Goal: Task Accomplishment & Management: Use online tool/utility

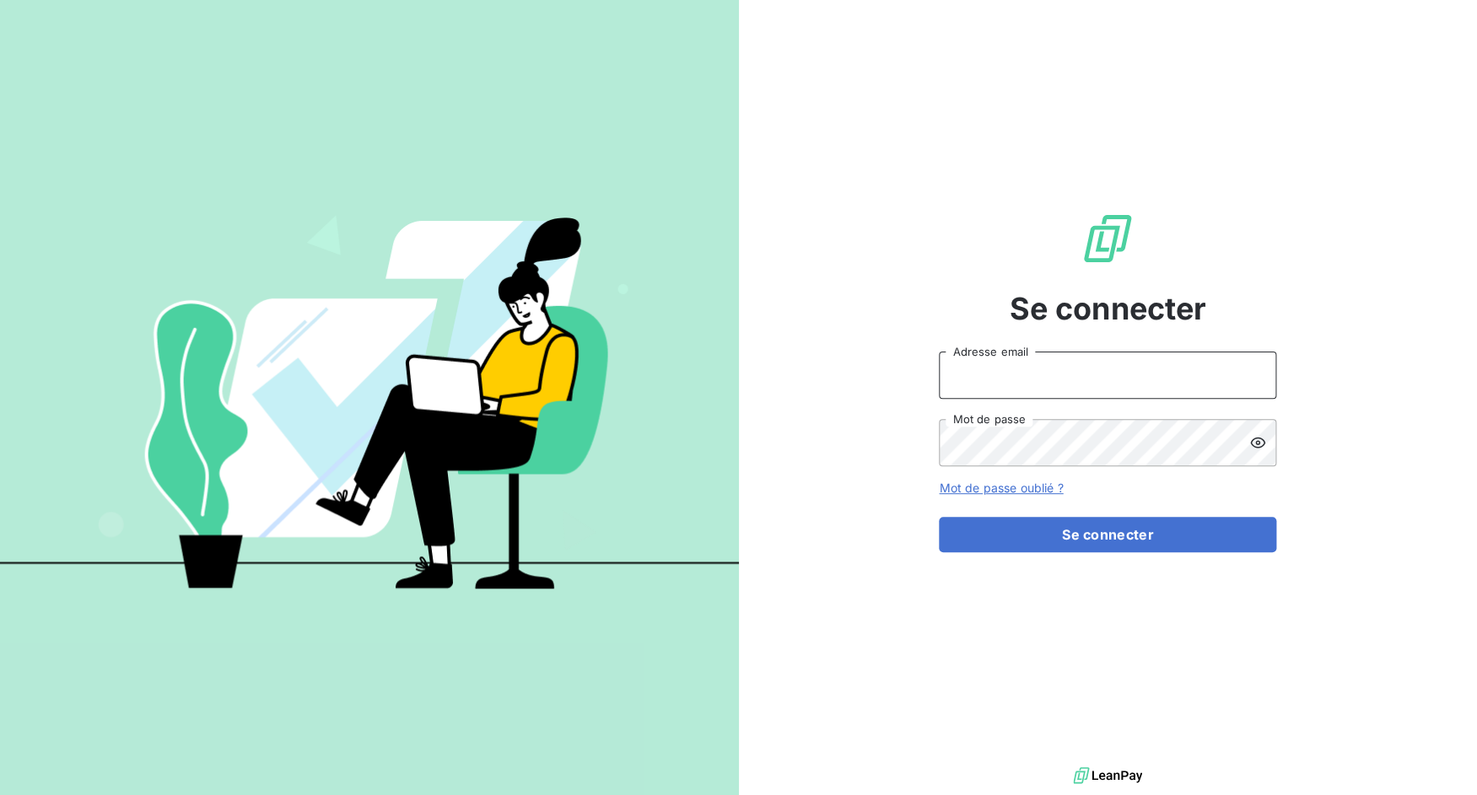
click at [1060, 382] on input "Adresse email" at bounding box center [1107, 375] width 337 height 47
drag, startPoint x: 1000, startPoint y: 378, endPoint x: 1081, endPoint y: 376, distance: 81.0
click at [1081, 376] on input "admin@3dcelo" at bounding box center [1107, 375] width 337 height 47
type input "admin@cfaafia"
click at [939, 517] on button "Se connecter" at bounding box center [1107, 534] width 337 height 35
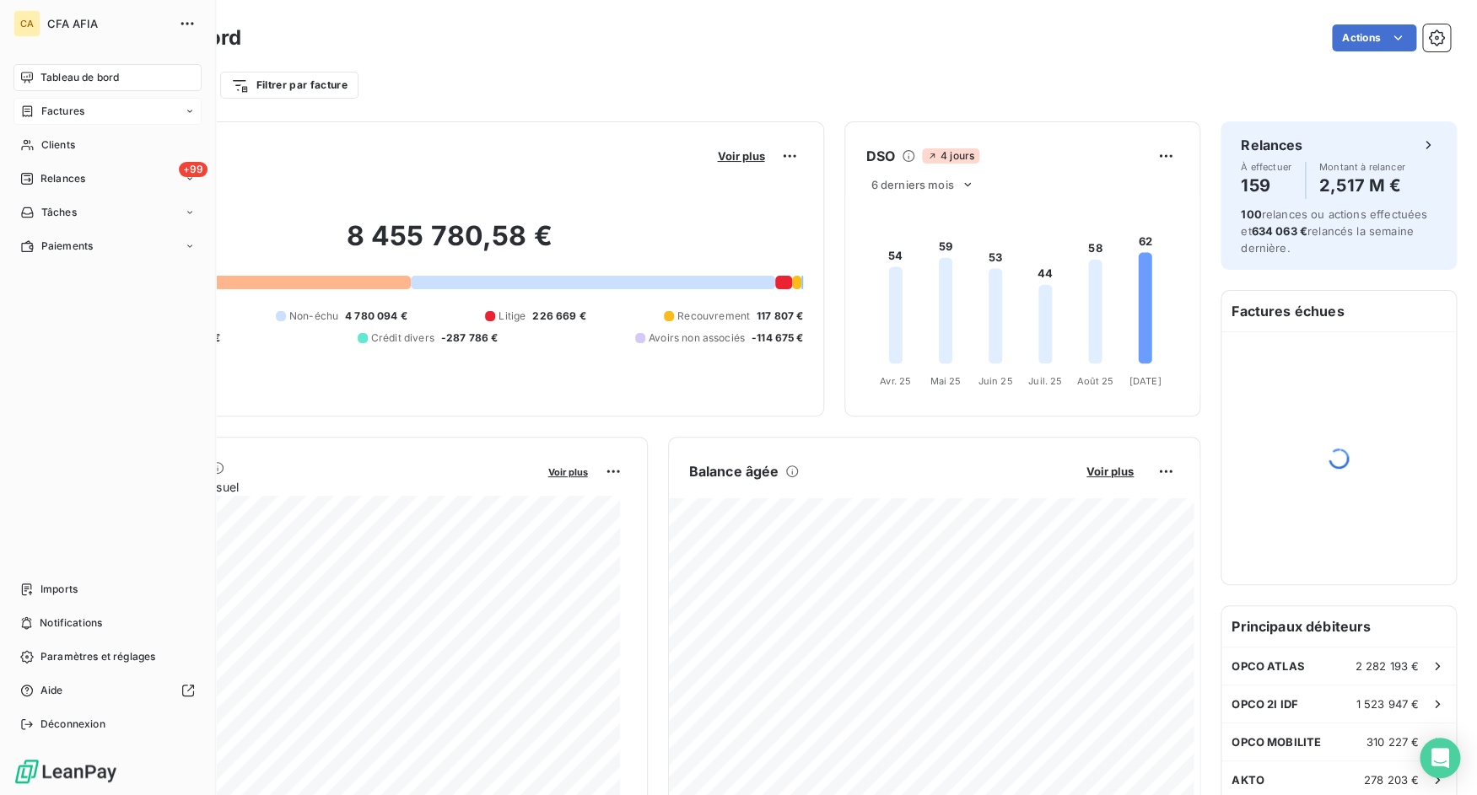
click at [97, 121] on div "Factures" at bounding box center [107, 111] width 188 height 27
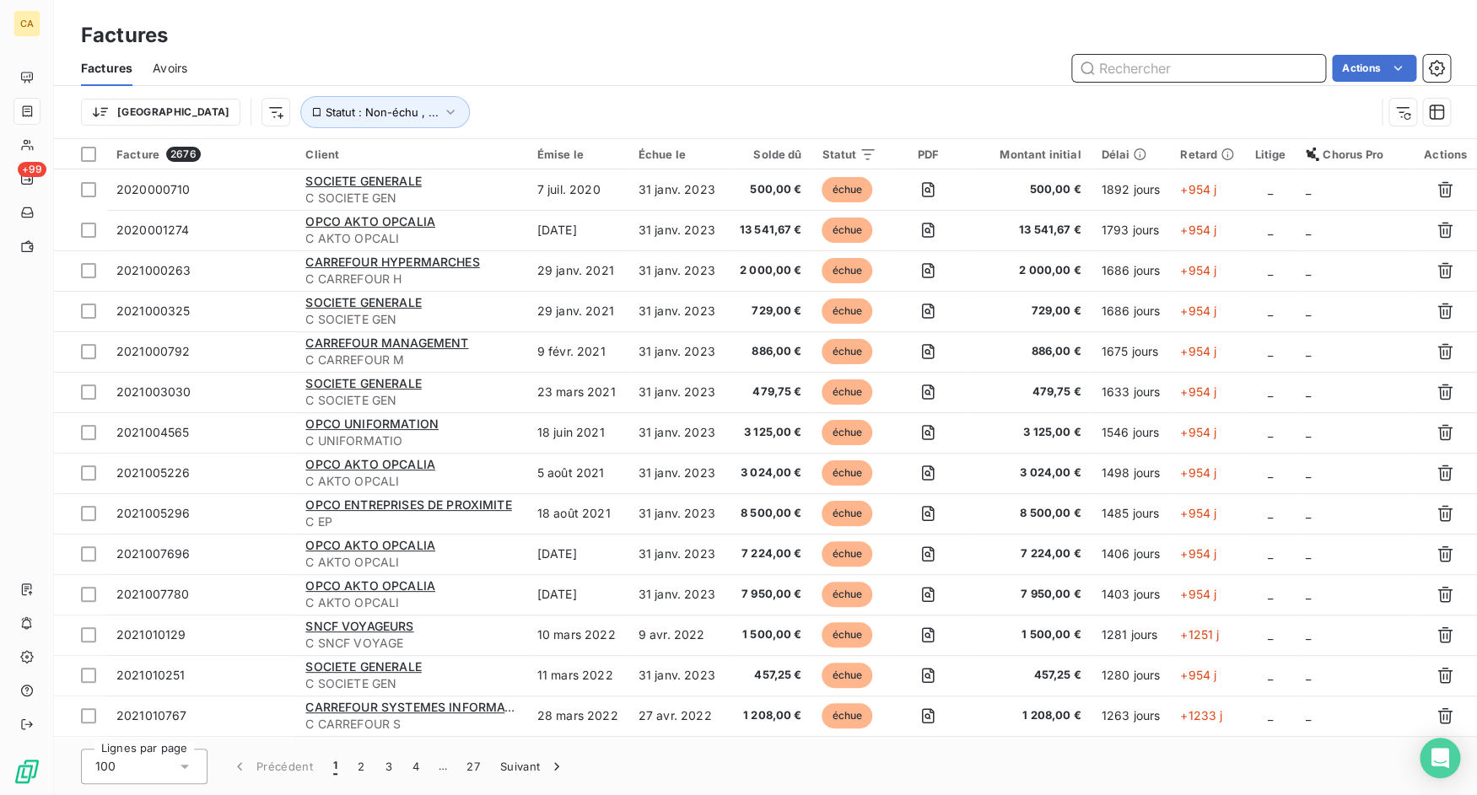
paste input "PUB2025000110"
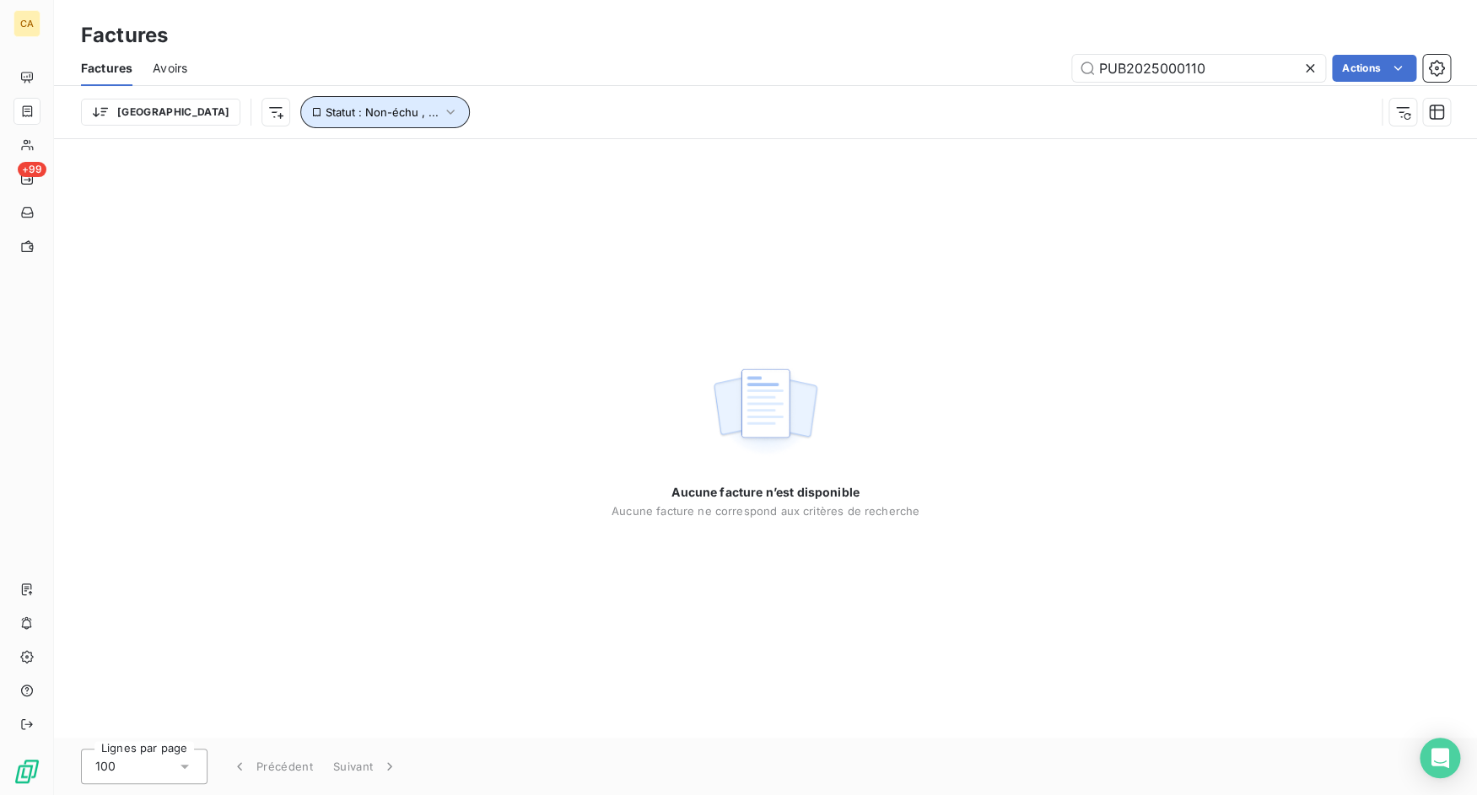
click at [318, 105] on button "Statut : Non-échu , ..." at bounding box center [385, 112] width 170 height 32
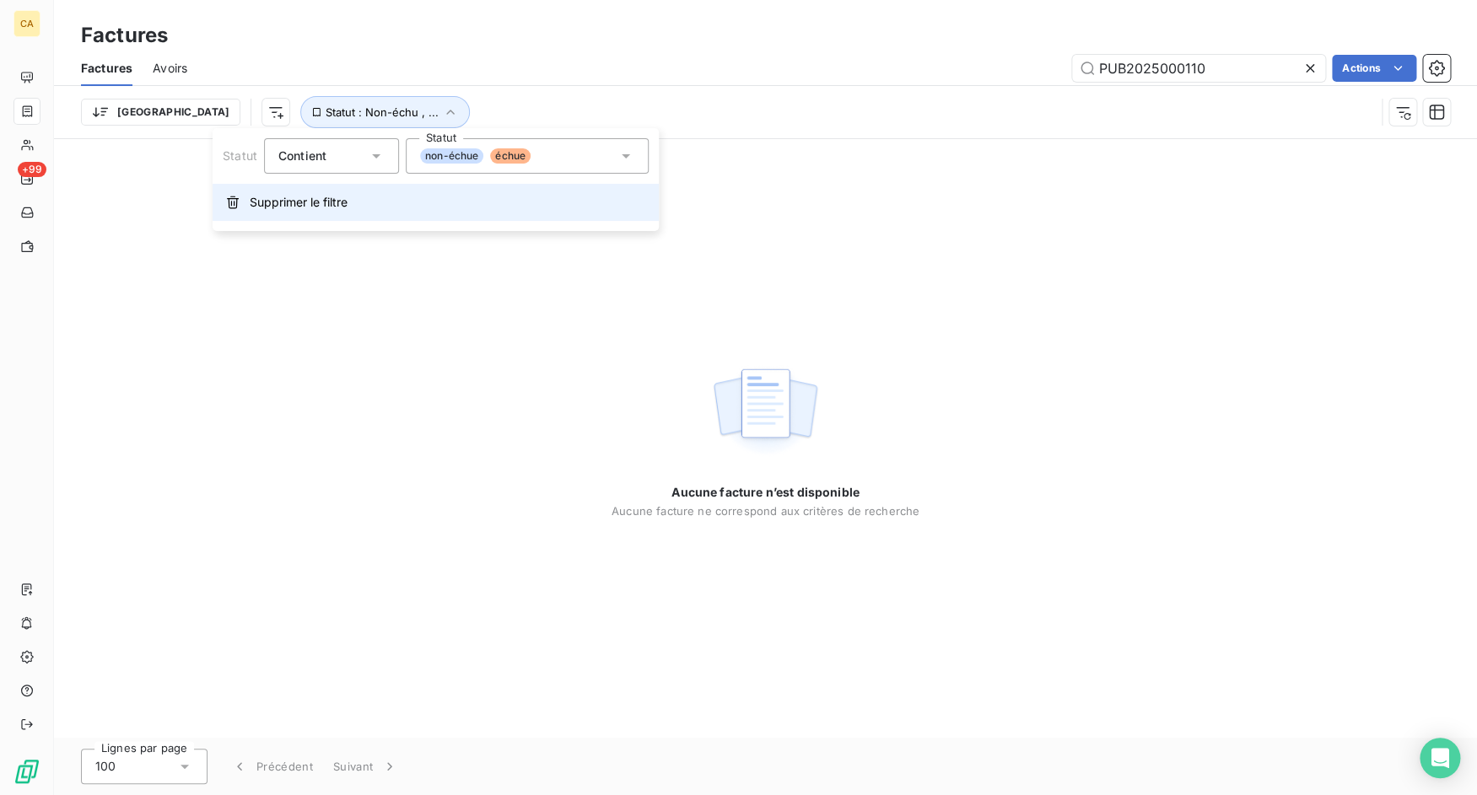
click at [309, 194] on span "Supprimer le filtre" at bounding box center [299, 202] width 98 height 17
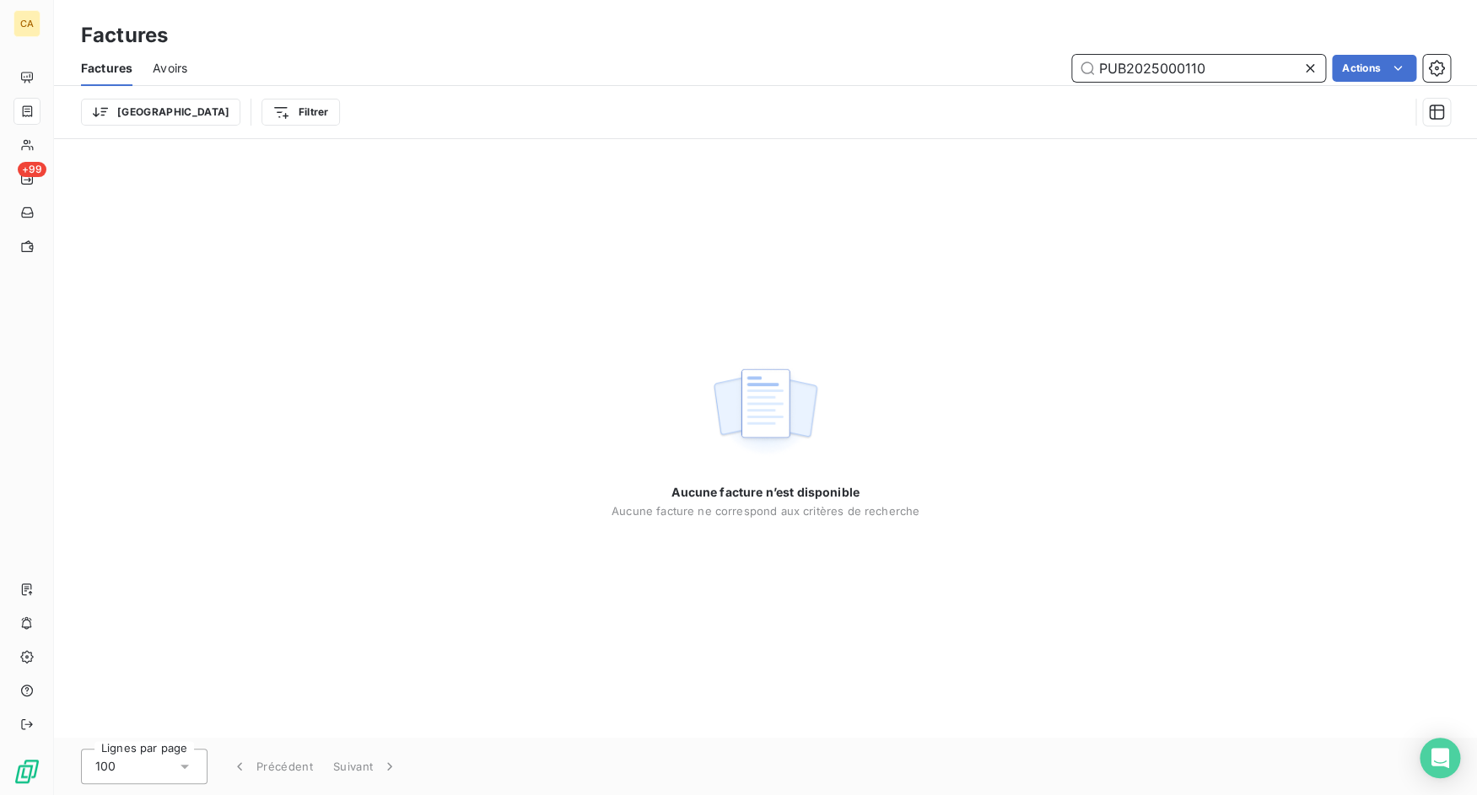
drag, startPoint x: 1128, startPoint y: 70, endPoint x: 1247, endPoint y: 73, distance: 119.8
click at [1247, 73] on input "PUB2025000110" at bounding box center [1198, 68] width 253 height 27
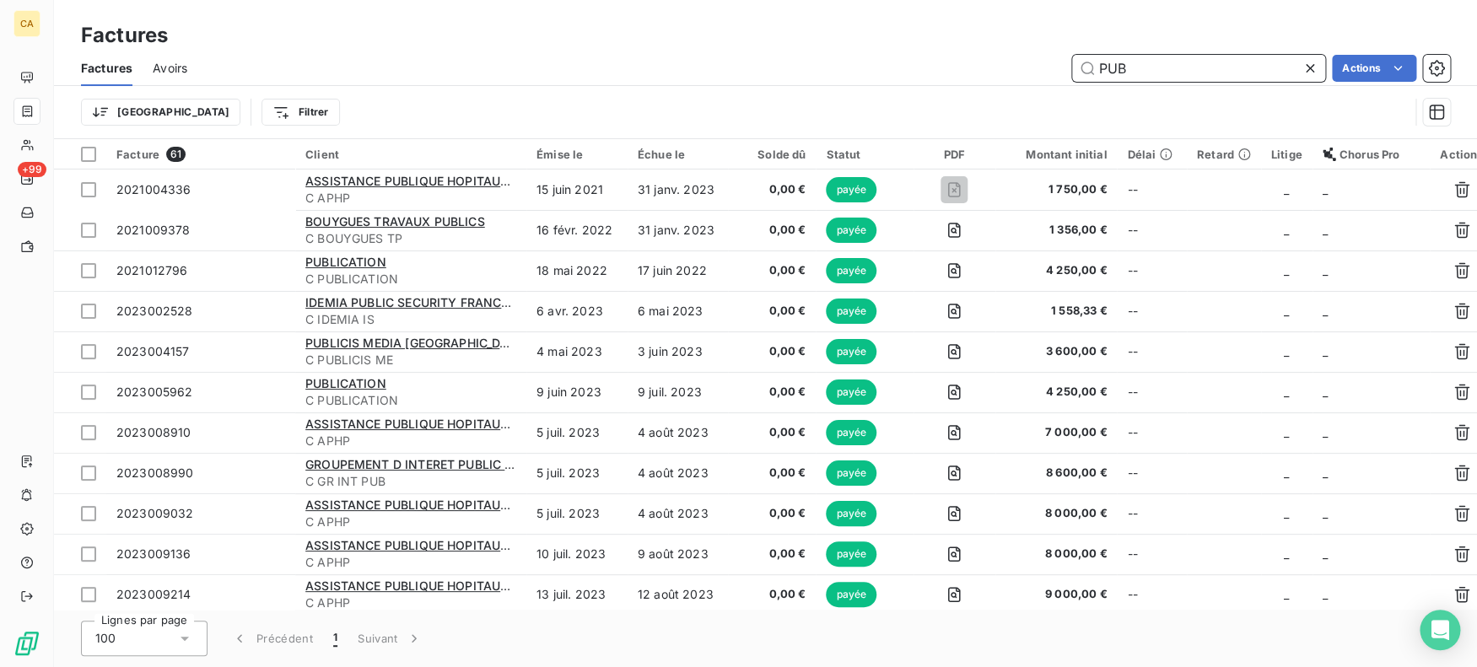
type input "PUB"
click at [1320, 73] on div at bounding box center [1313, 68] width 24 height 27
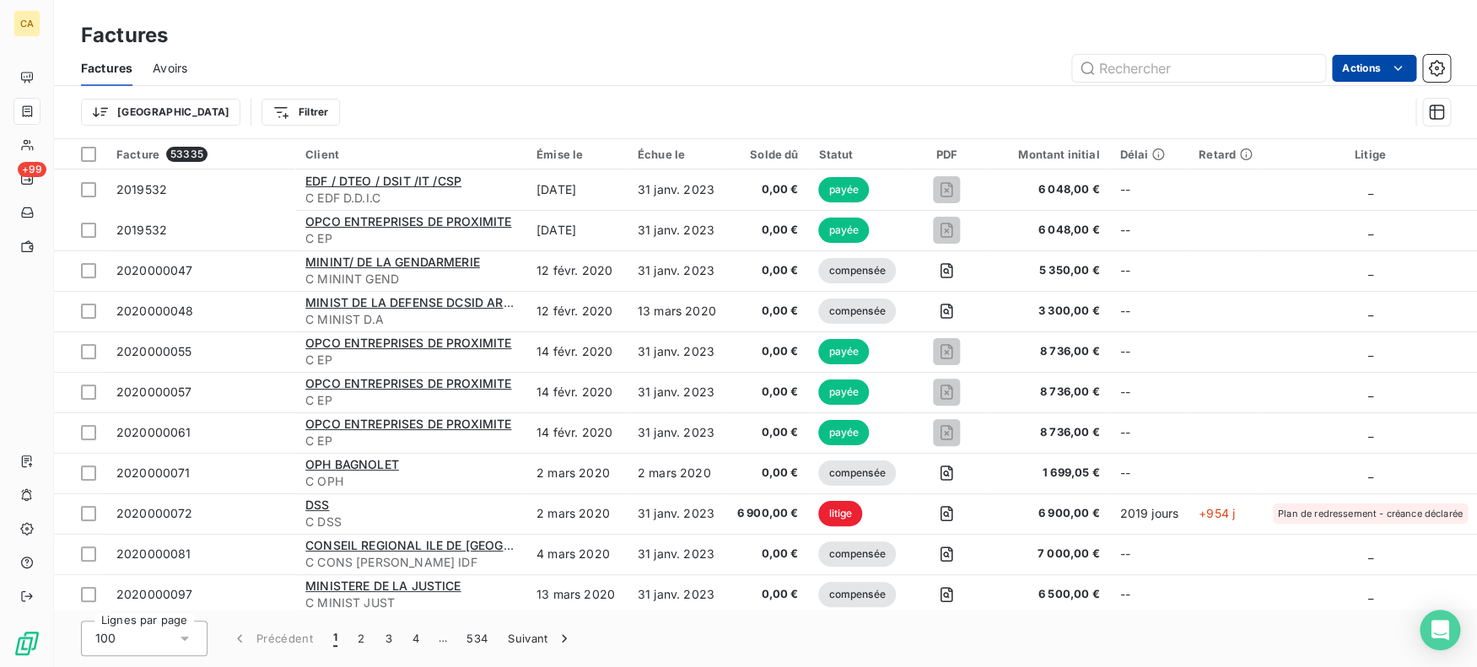
click at [1394, 68] on html "CA +99 Factures Factures Avoirs Actions Trier Filtrer Facture 53335 Client Émis…" at bounding box center [738, 333] width 1477 height 667
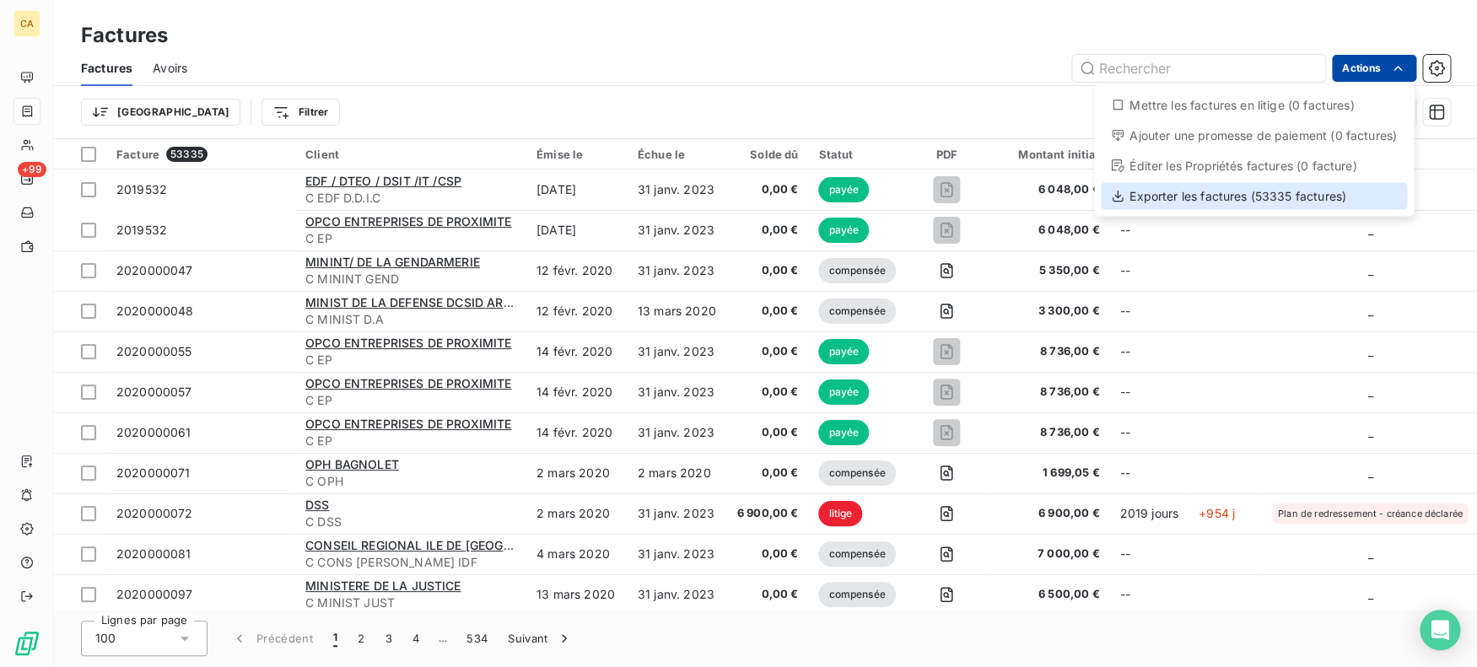
click at [1312, 200] on div "Exporter les factures (53335 factures)" at bounding box center [1254, 196] width 306 height 27
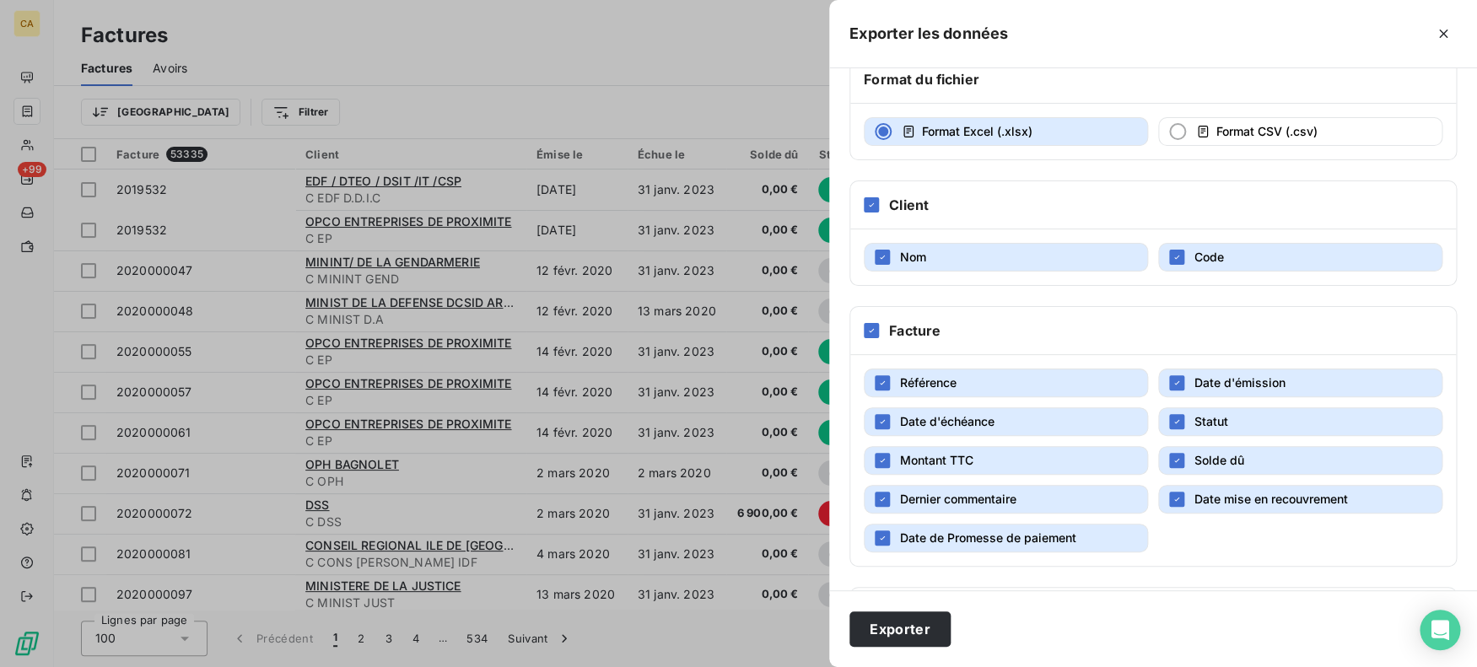
scroll to position [346, 0]
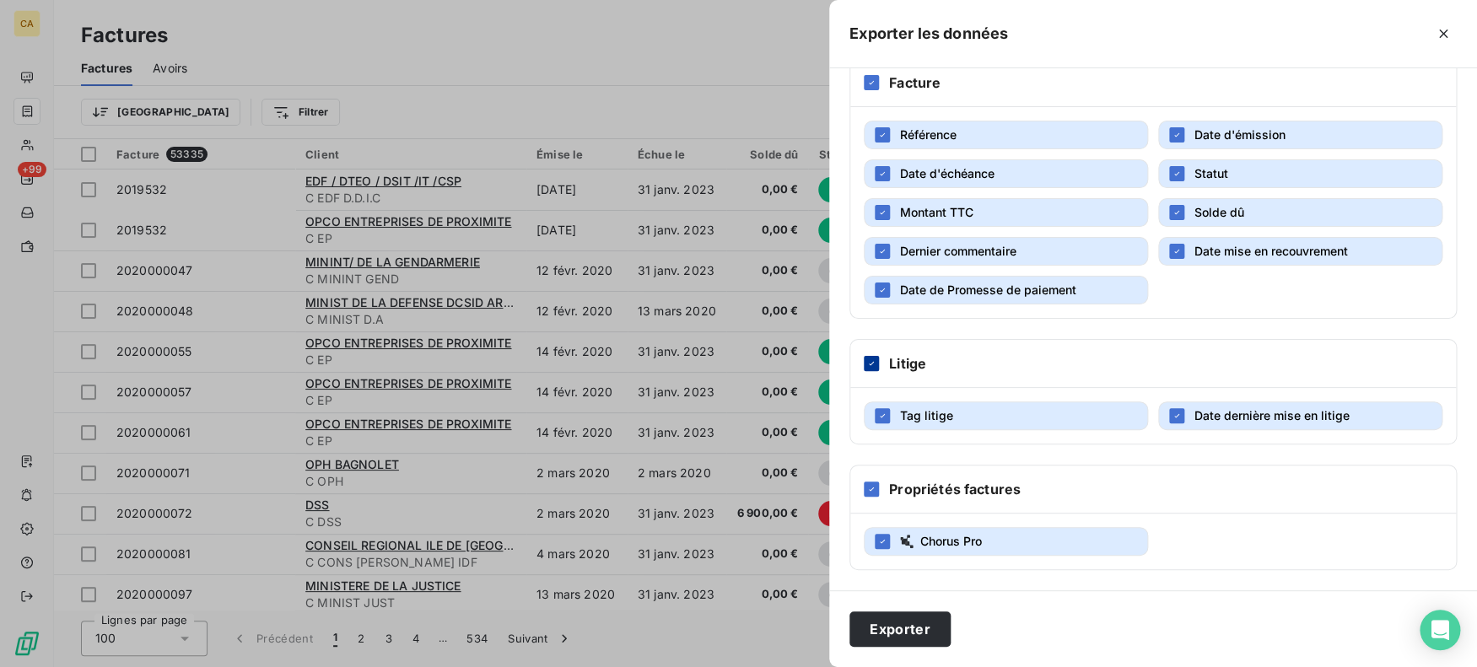
click at [864, 358] on div at bounding box center [871, 363] width 15 height 15
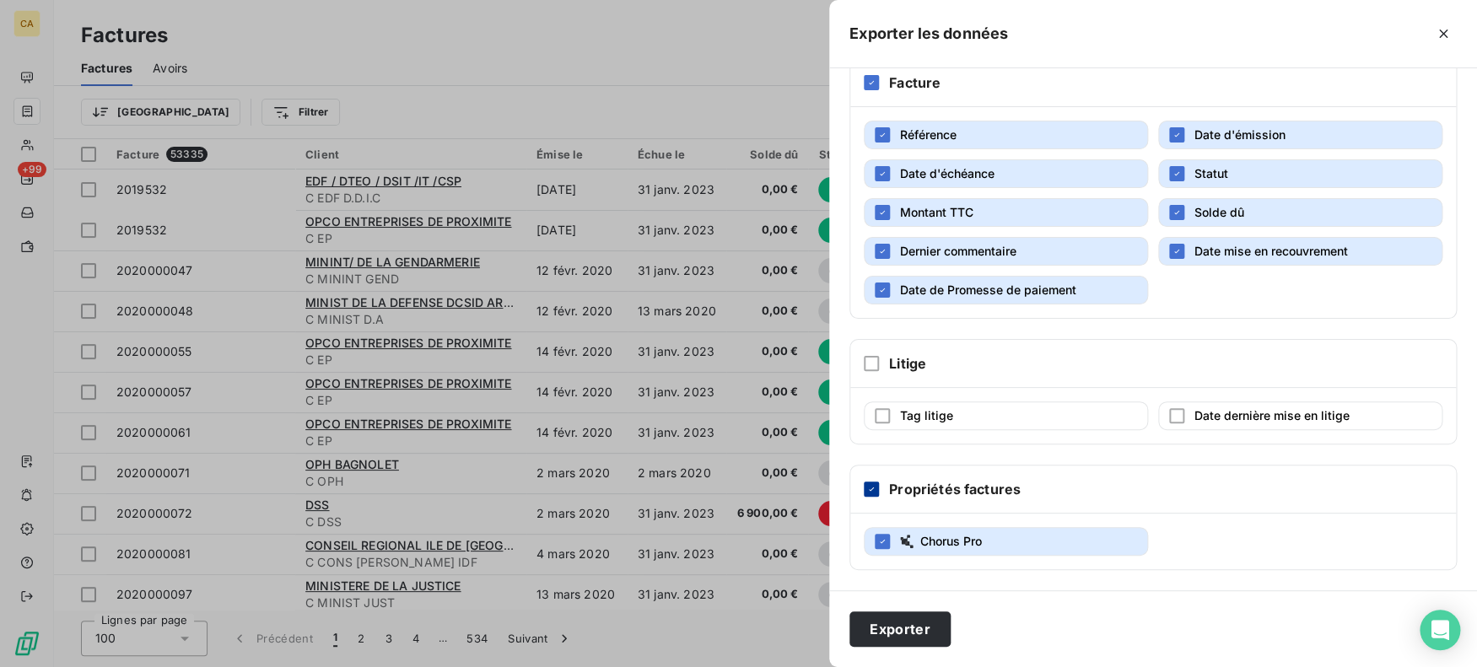
click at [875, 485] on icon at bounding box center [871, 489] width 10 height 10
click at [1066, 243] on button "Dernier commentaire" at bounding box center [1006, 251] width 284 height 29
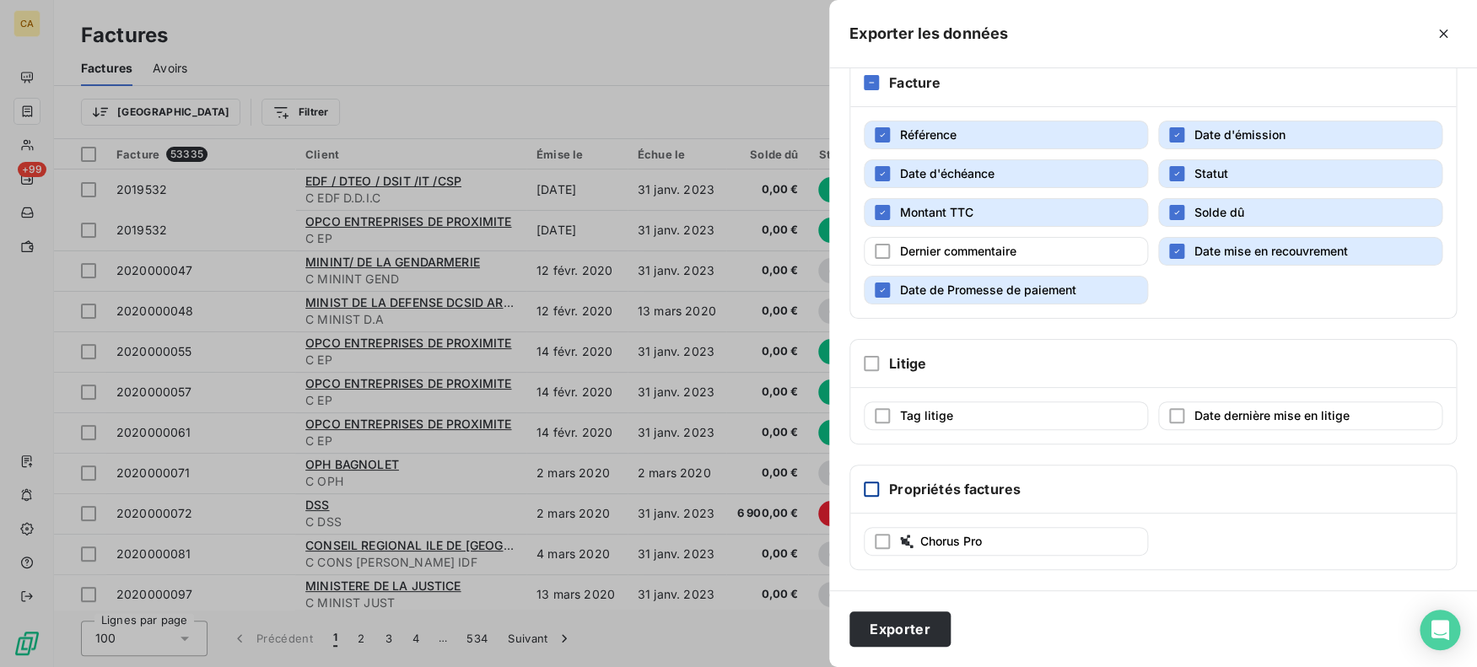
click at [1181, 245] on button "Date mise en recouvrement" at bounding box center [1300, 251] width 284 height 29
click at [1053, 285] on span "Date de Promesse de paiement" at bounding box center [988, 290] width 176 height 14
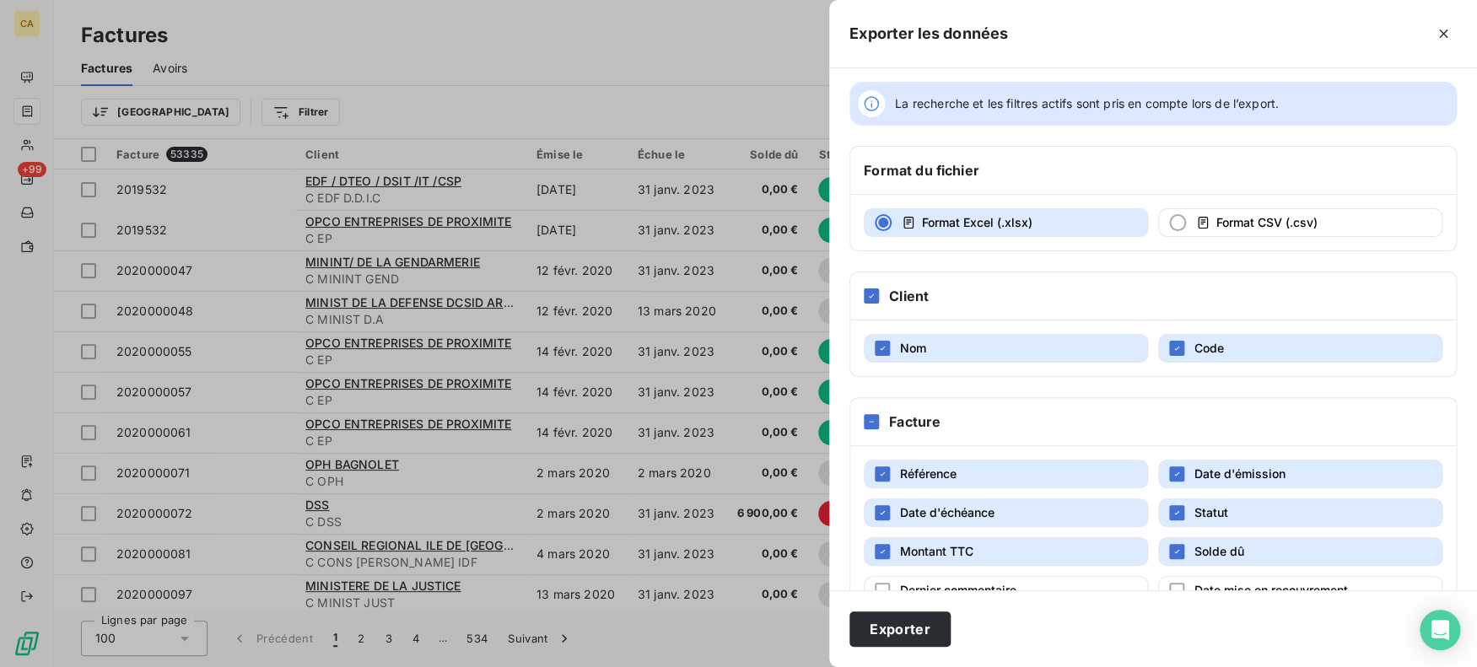
scroll to position [0, 0]
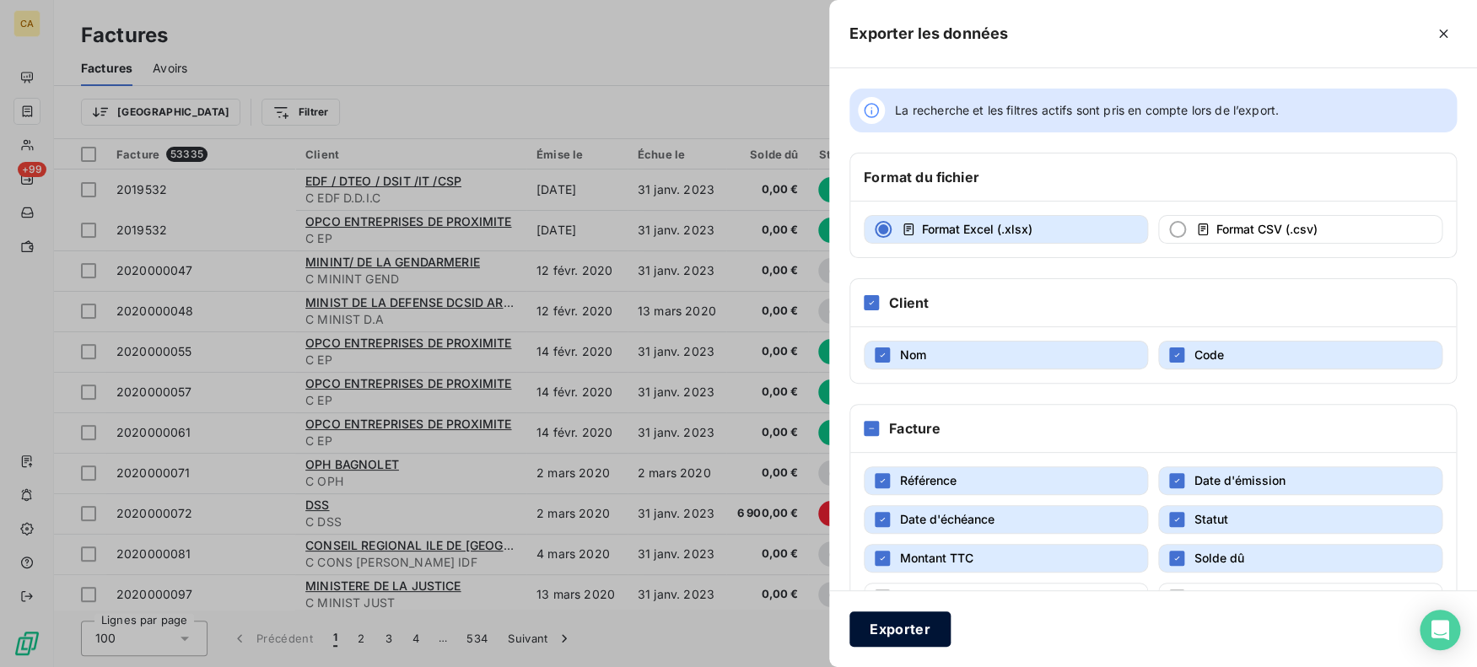
click at [910, 623] on button "Exporter" at bounding box center [899, 628] width 101 height 35
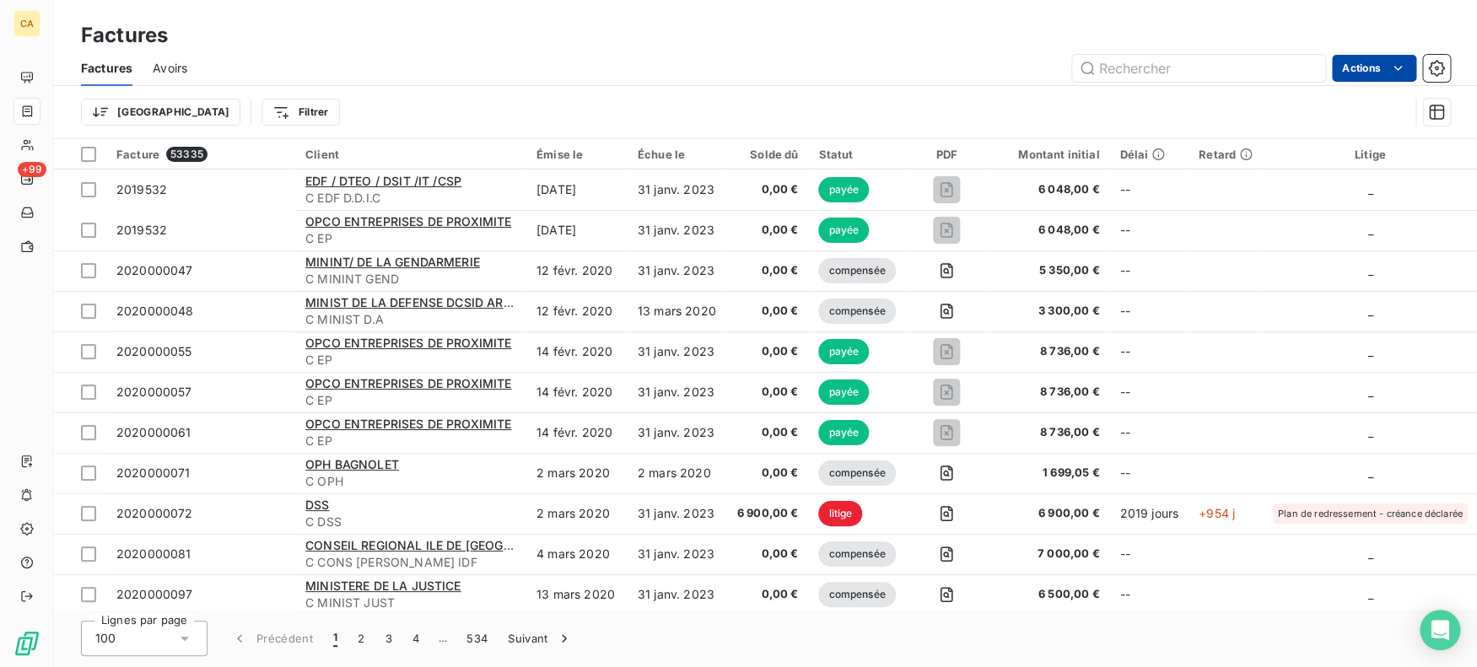
click at [1380, 67] on html "CA +99 Factures Factures Avoirs Actions Trier Filtrer Facture 53335 Client Émis…" at bounding box center [738, 333] width 1477 height 667
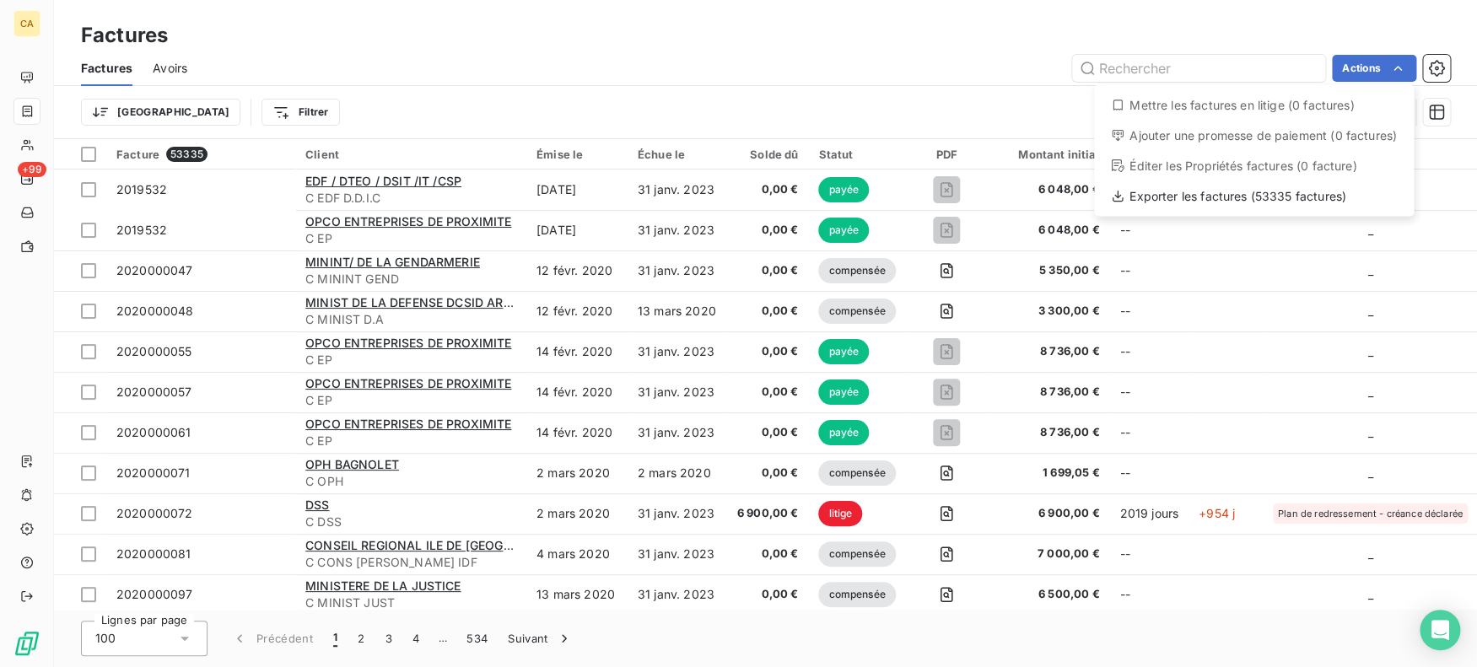
click at [1305, 181] on div "Mettre les factures en litige (0 factures) Ajouter une promesse de paiement (0 …" at bounding box center [1254, 151] width 320 height 132
click at [1305, 191] on div "Exporter les factures (53335 factures)" at bounding box center [1254, 196] width 306 height 27
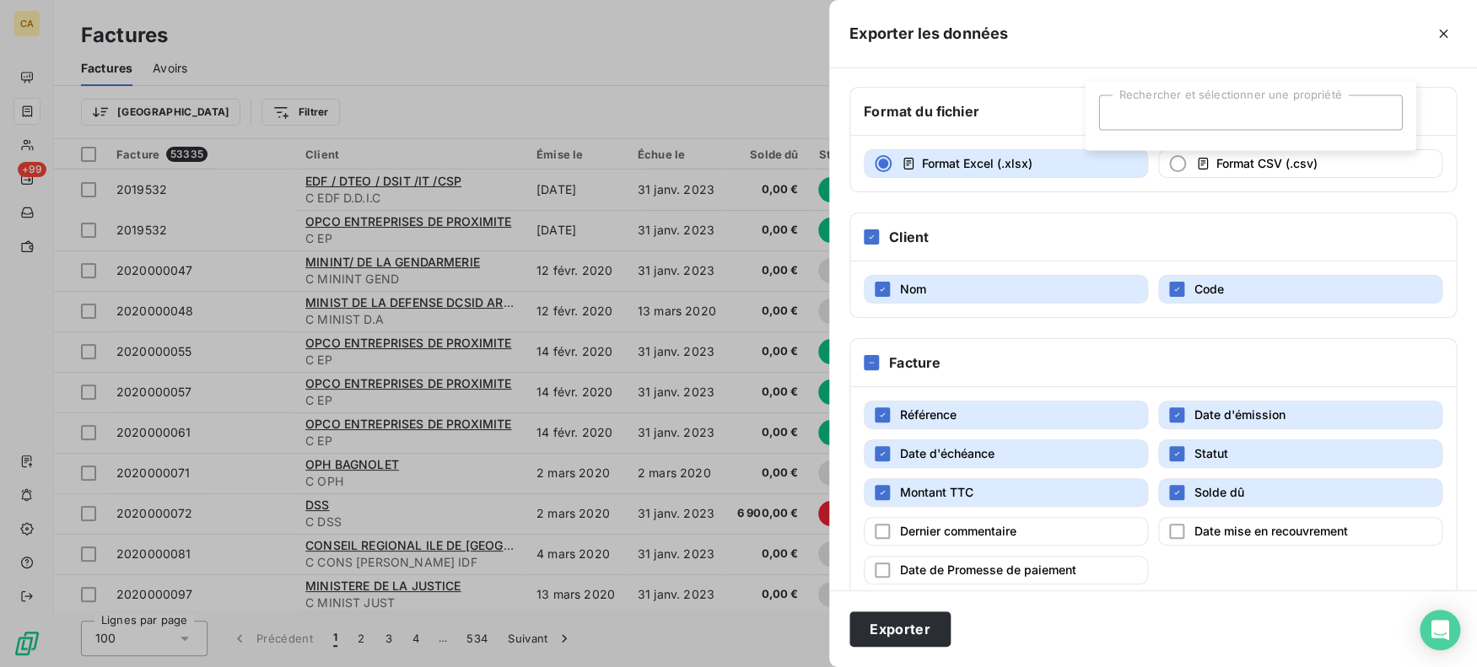
scroll to position [346, 0]
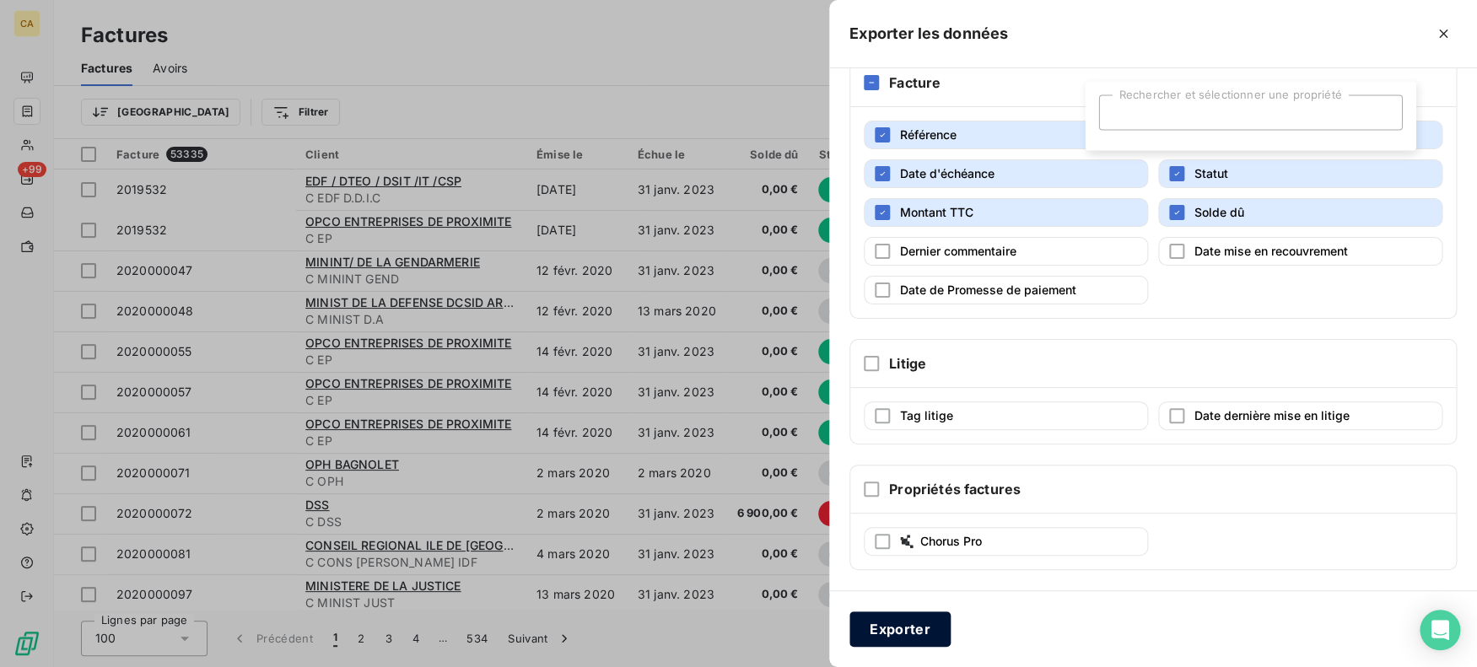
click at [923, 622] on button "Exporter" at bounding box center [899, 628] width 101 height 35
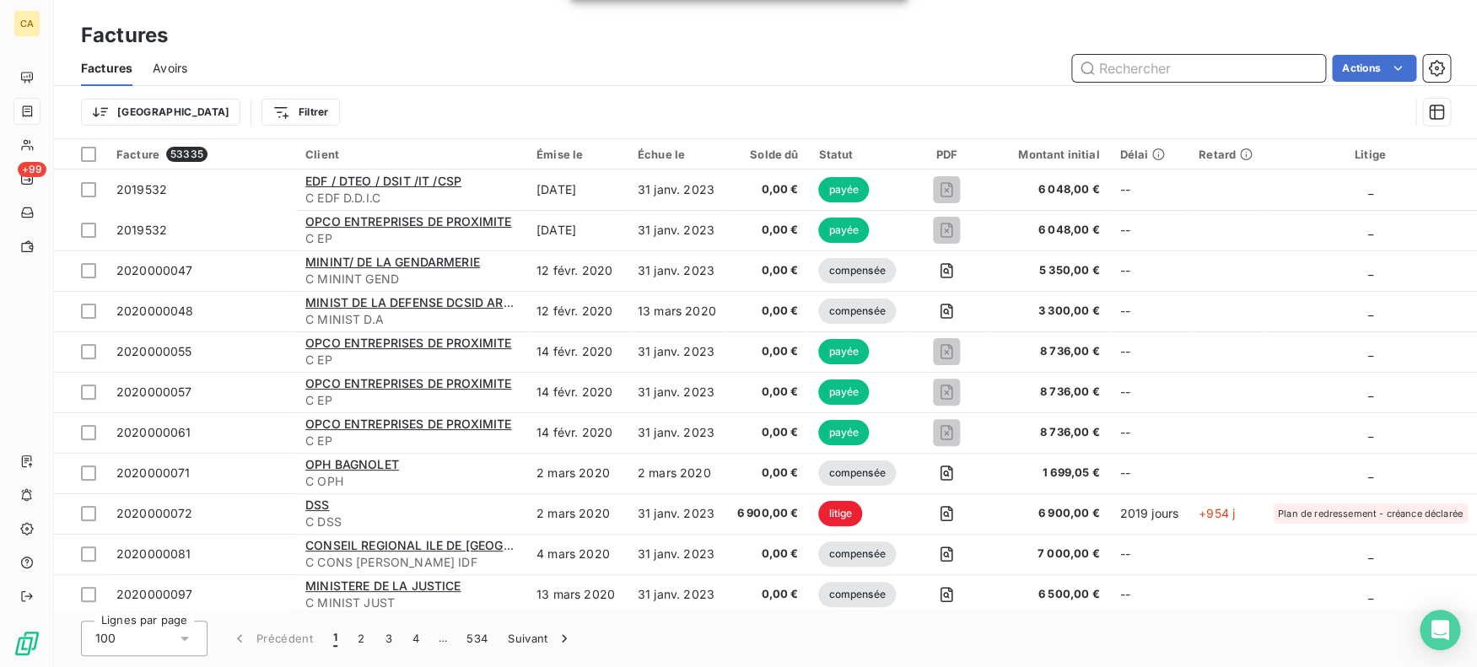
click at [1129, 76] on input "text" at bounding box center [1198, 68] width 253 height 27
paste input "2025000110"
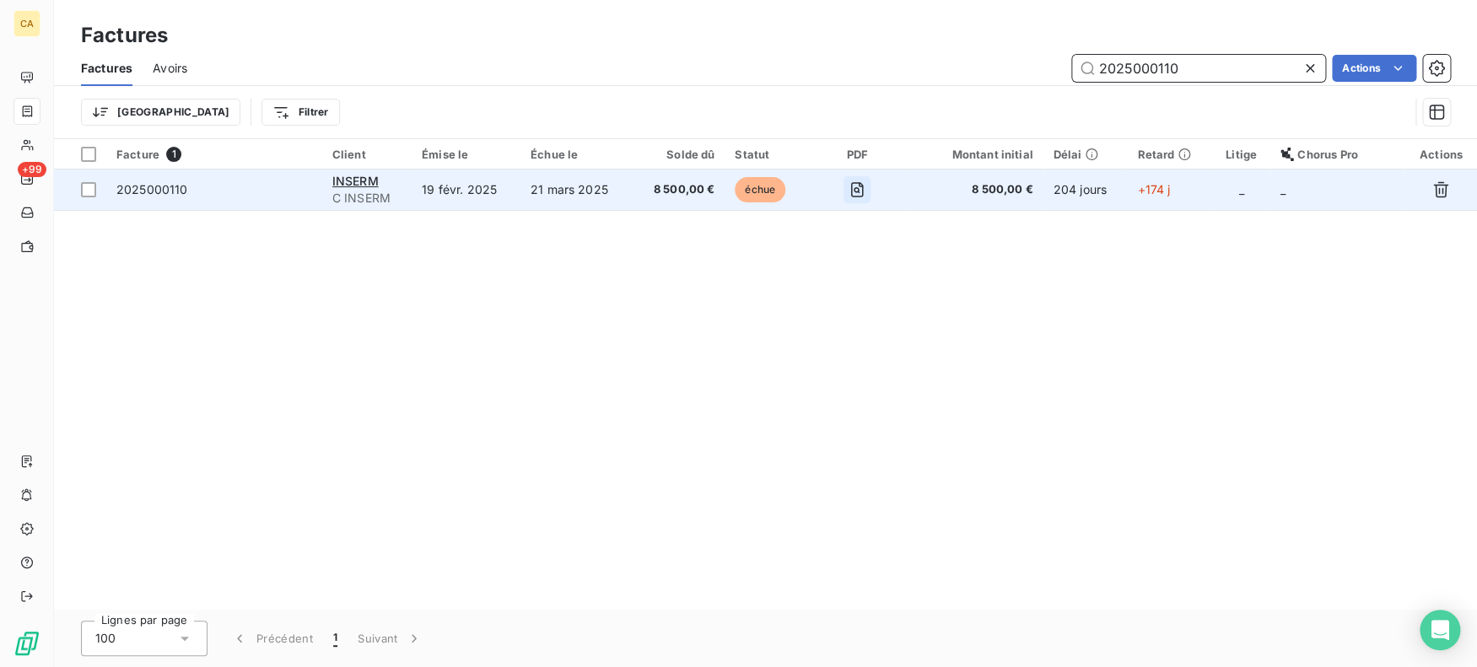
type input "2025000110"
click at [869, 186] on button "button" at bounding box center [856, 189] width 27 height 27
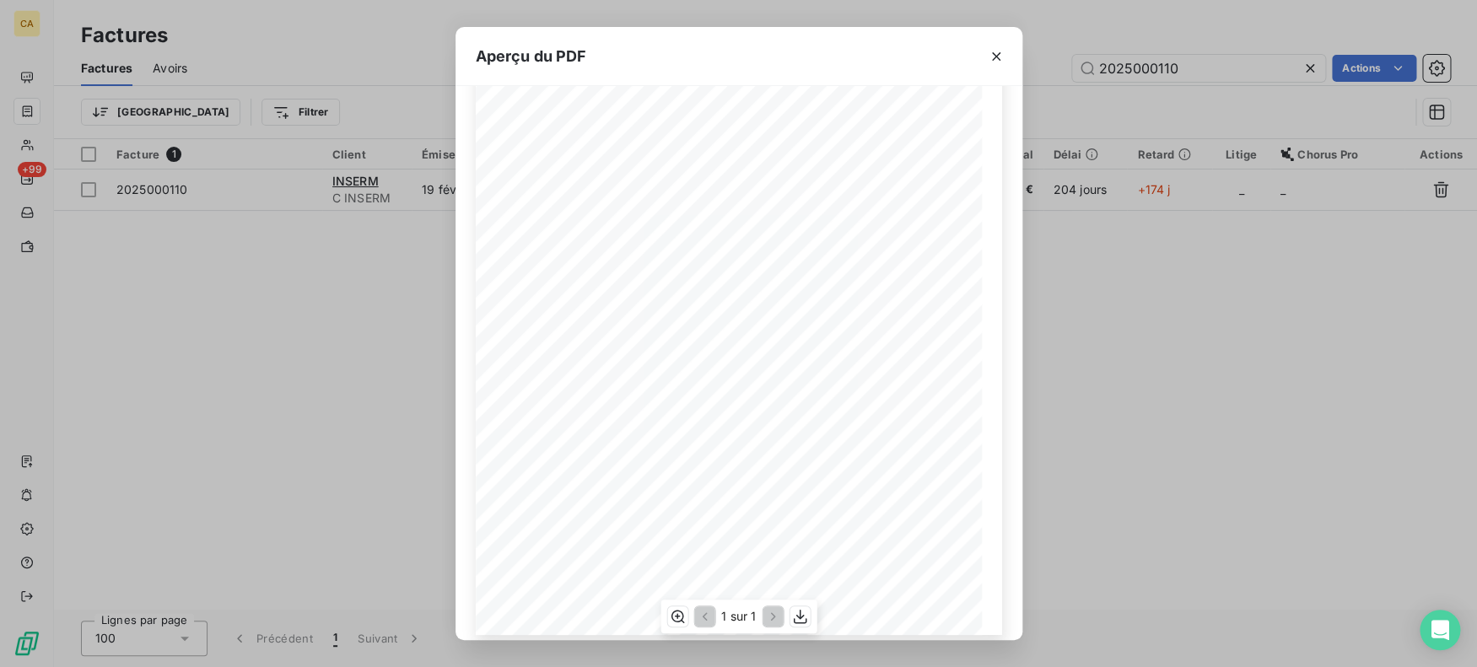
scroll to position [202, 0]
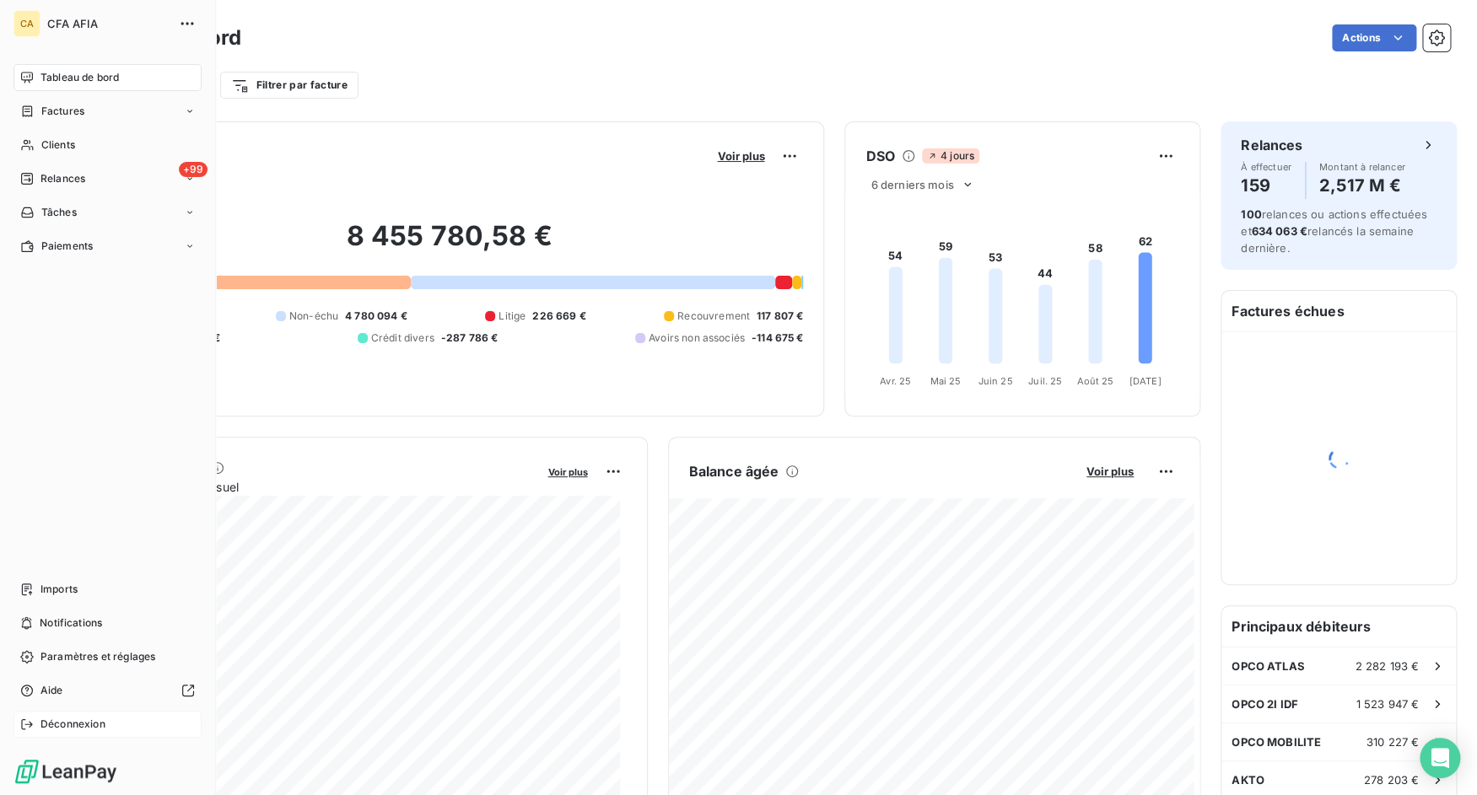
click at [87, 726] on span "Déconnexion" at bounding box center [72, 724] width 65 height 15
